Goal: Navigation & Orientation: Understand site structure

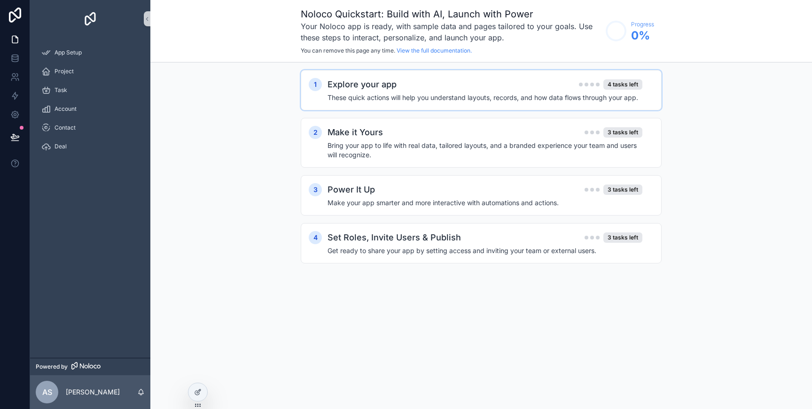
click at [451, 90] on div "Explore your app 4 tasks left" at bounding box center [484, 84] width 315 height 13
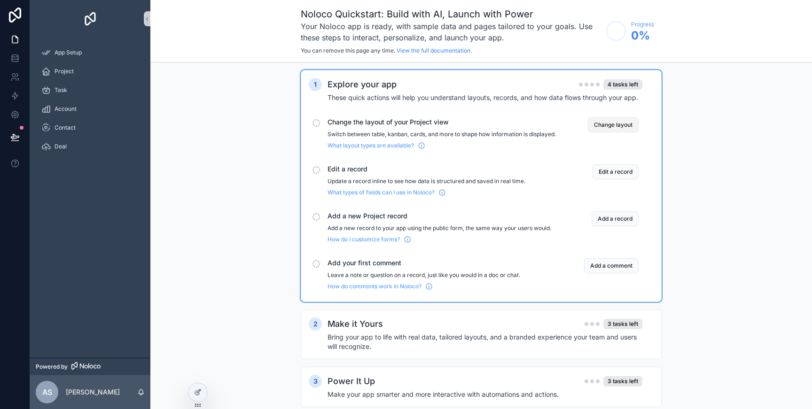
click at [614, 126] on button "Change layout" at bounding box center [613, 124] width 51 height 15
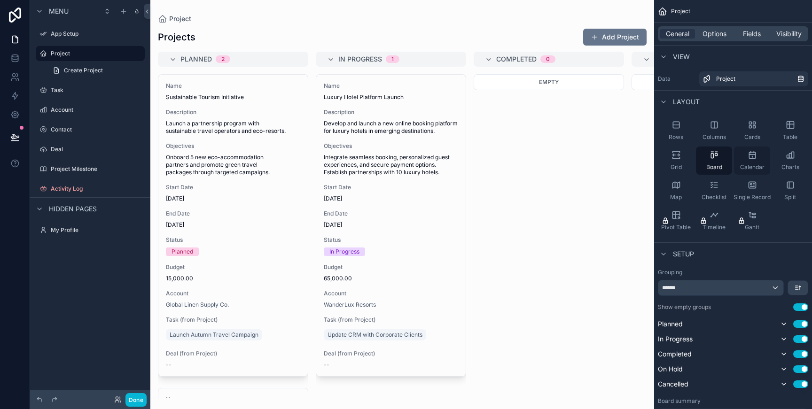
click at [750, 162] on div "Calendar" at bounding box center [752, 161] width 36 height 28
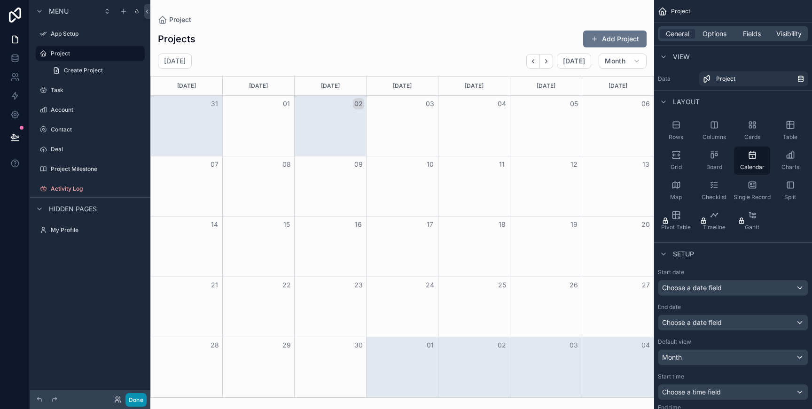
click at [138, 401] on button "Done" at bounding box center [135, 400] width 21 height 14
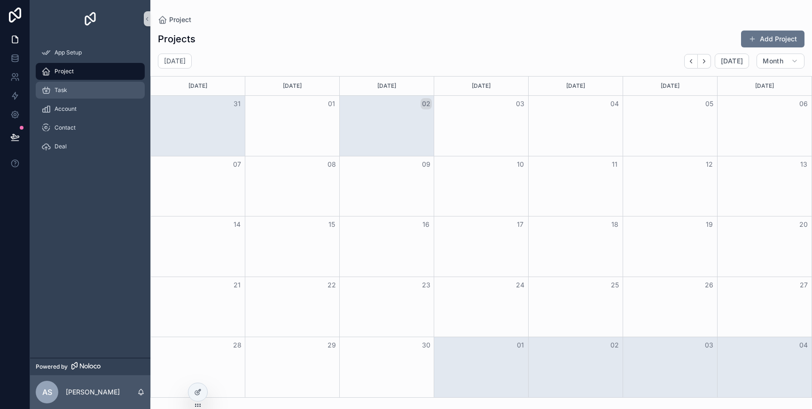
click at [102, 95] on div "Task" at bounding box center [90, 90] width 98 height 15
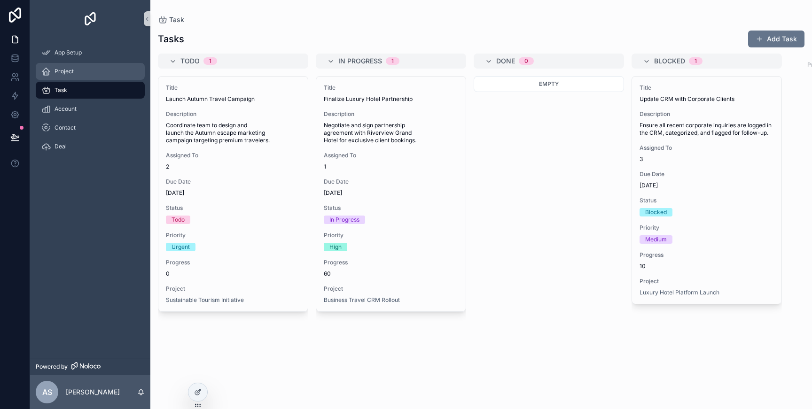
click at [106, 68] on div "Project" at bounding box center [90, 71] width 98 height 15
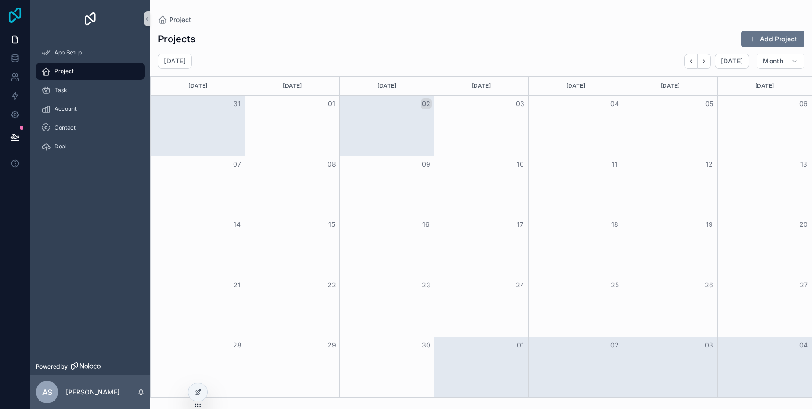
click at [22, 20] on icon at bounding box center [15, 15] width 19 height 15
click at [148, 23] on button "scrollable content" at bounding box center [147, 18] width 7 height 15
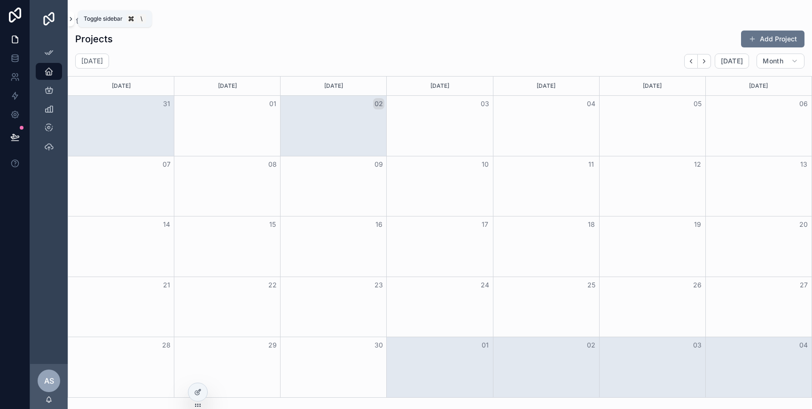
click at [68, 16] on icon "scrollable content" at bounding box center [71, 19] width 7 height 7
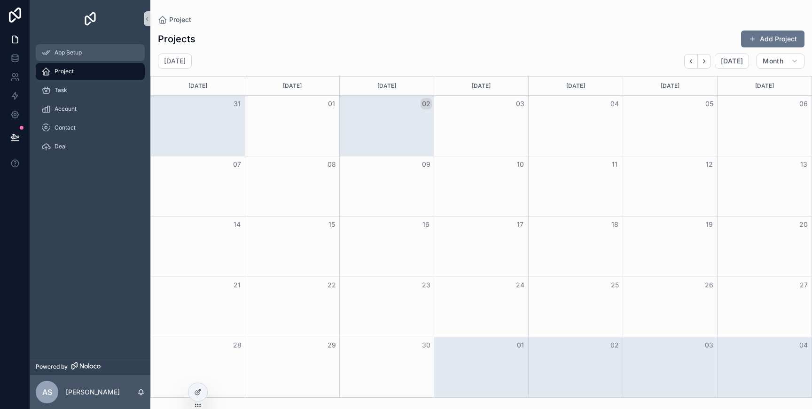
click at [83, 53] on div "App Setup" at bounding box center [90, 52] width 98 height 15
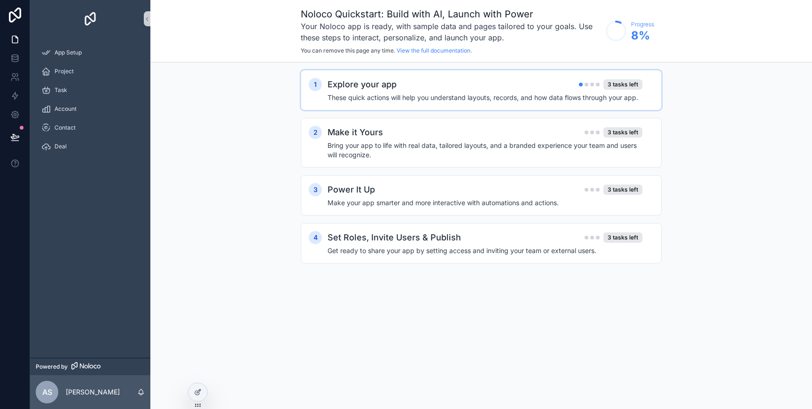
click at [501, 97] on h4 "These quick actions will help you understand layouts, records, and how data flo…" at bounding box center [484, 97] width 315 height 9
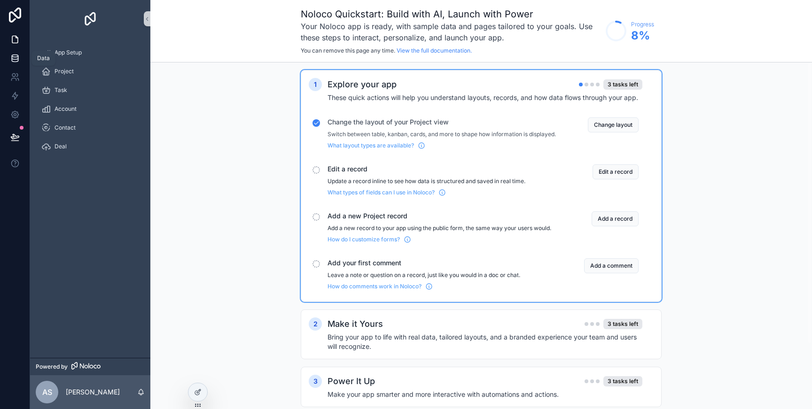
click at [19, 50] on link at bounding box center [15, 58] width 30 height 19
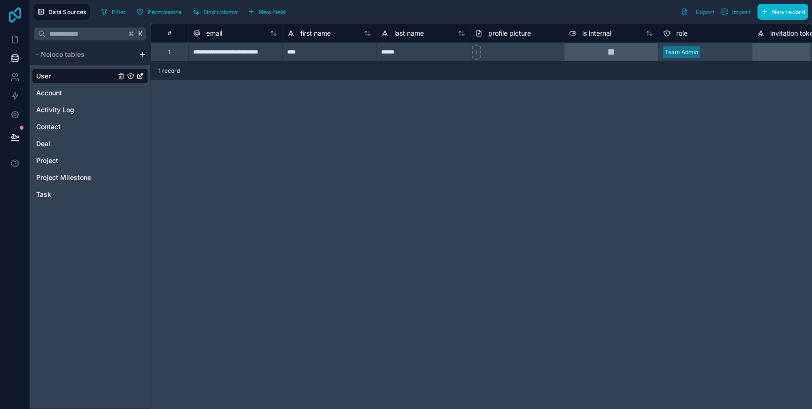
click at [19, 15] on icon at bounding box center [15, 15] width 19 height 15
